Goal: Task Accomplishment & Management: Use online tool/utility

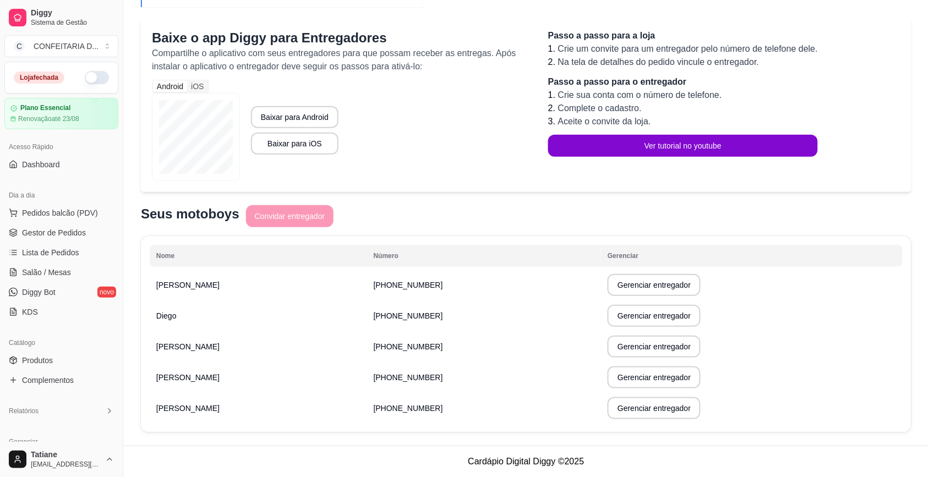
scroll to position [138, 0]
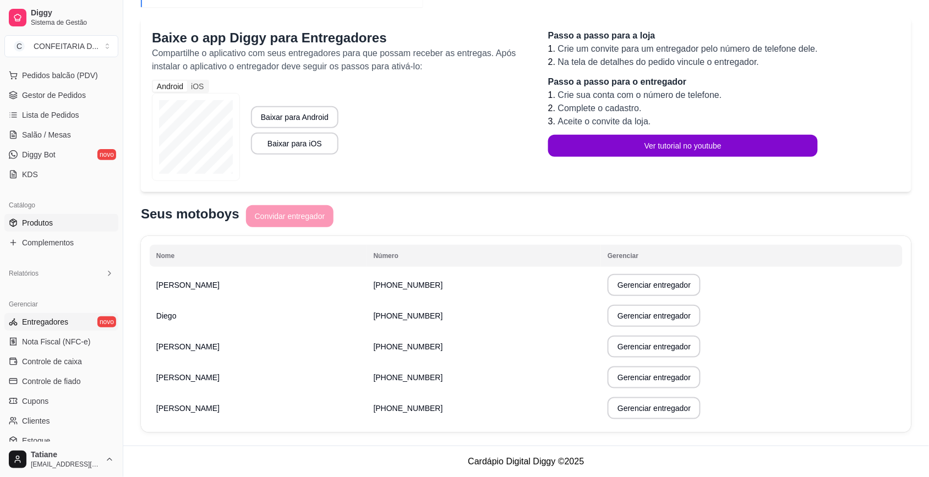
click at [53, 218] on link "Produtos" at bounding box center [61, 223] width 114 height 18
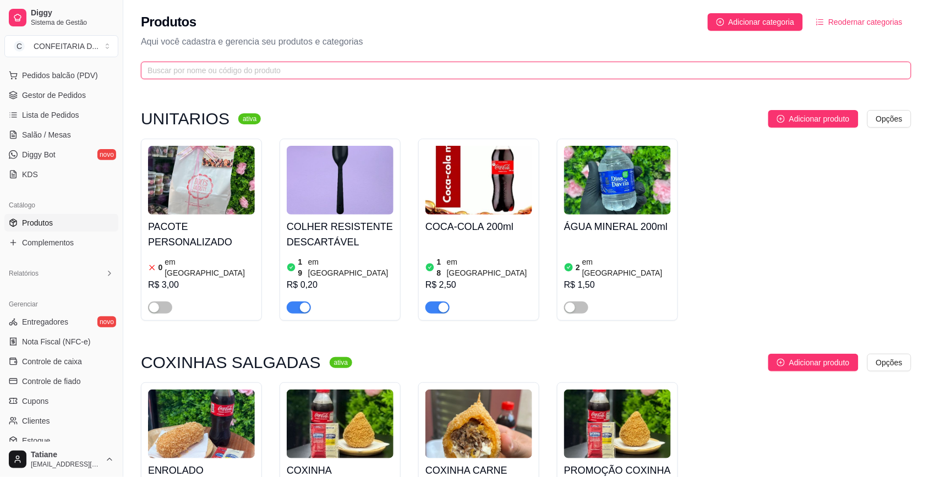
click at [174, 68] on input "text" at bounding box center [521, 70] width 748 height 12
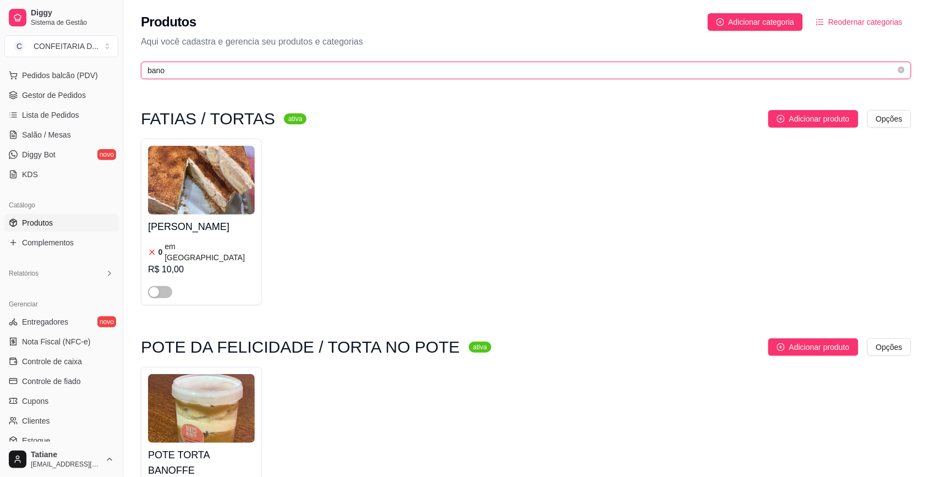
type input "bano"
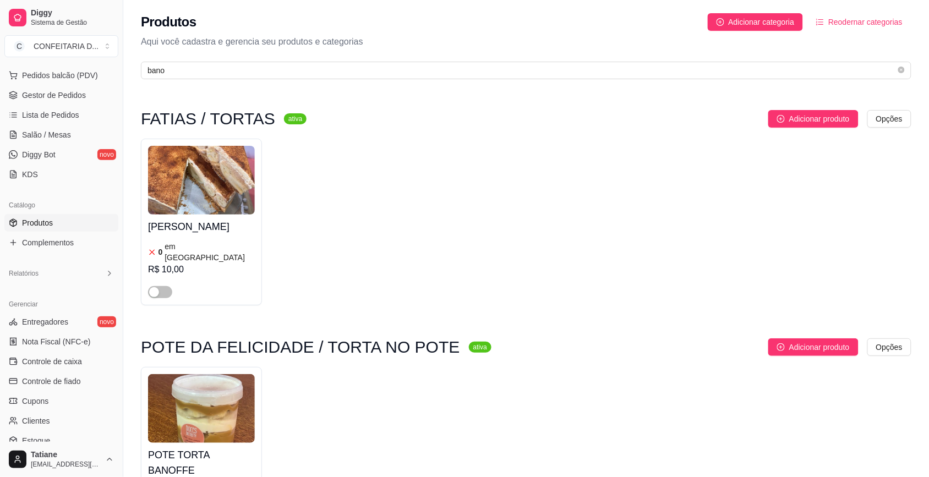
click at [207, 392] on img at bounding box center [201, 408] width 107 height 69
click at [901, 70] on icon "close-circle" at bounding box center [901, 70] width 7 height 7
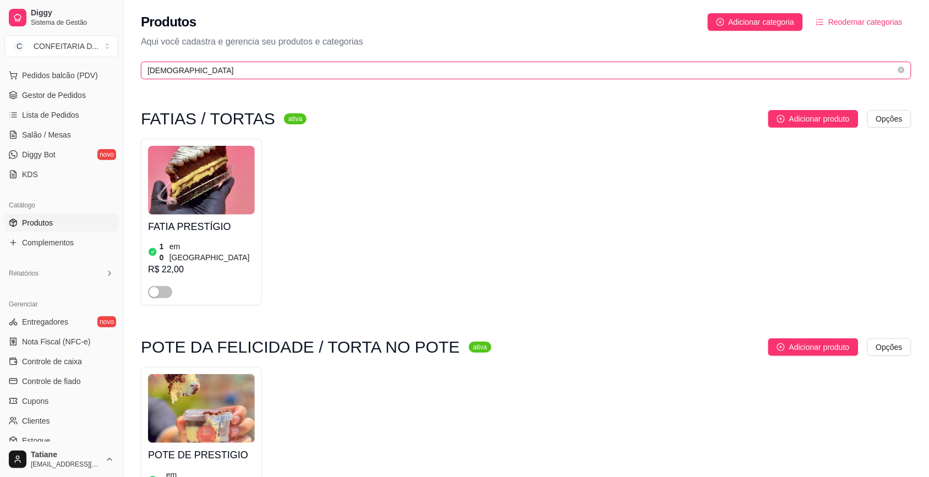
type input "[DEMOGRAPHIC_DATA]"
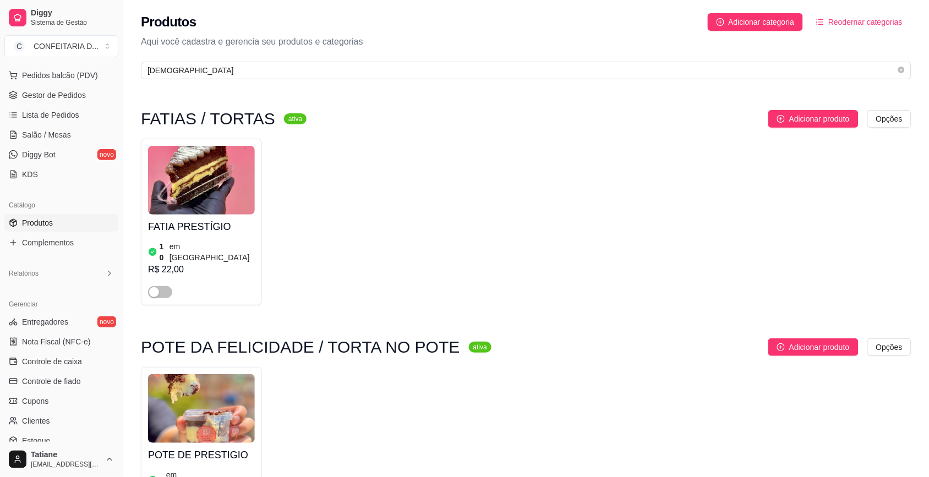
click at [222, 412] on img at bounding box center [201, 408] width 107 height 69
